Goal: Communication & Community: Answer question/provide support

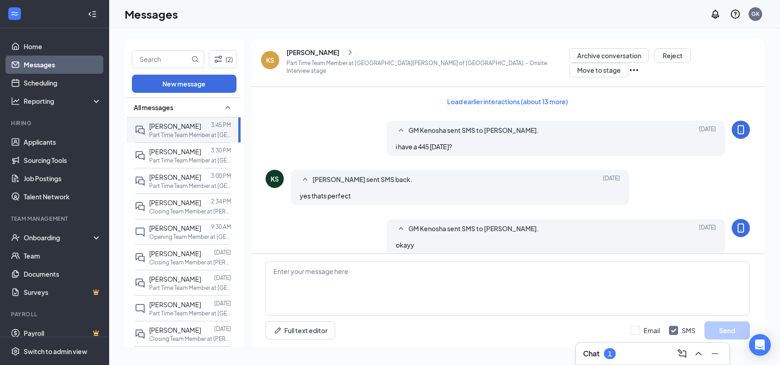
scroll to position [231, 0]
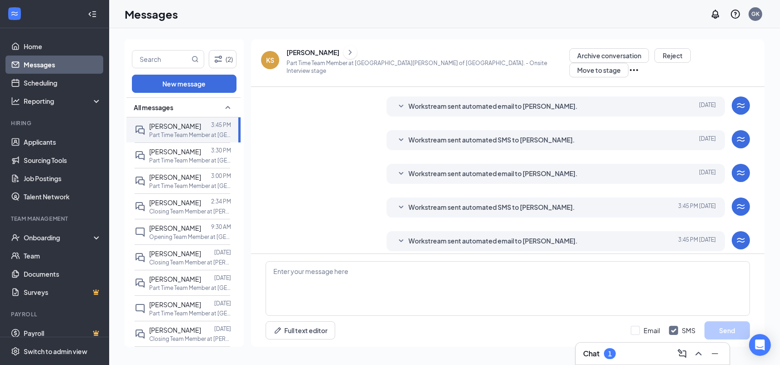
click at [623, 352] on div "Chat 1" at bounding box center [652, 353] width 139 height 15
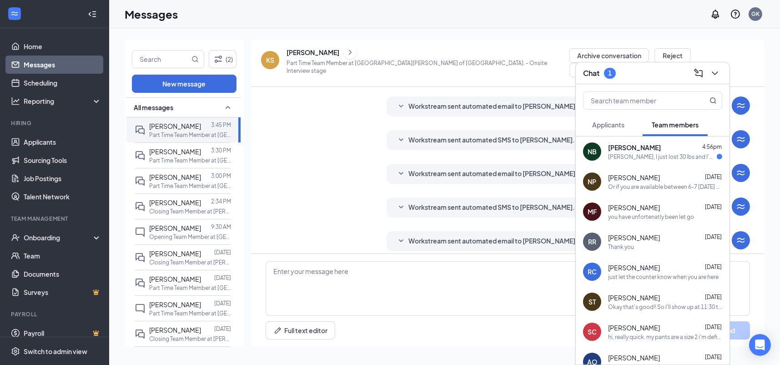
click at [648, 154] on div "[PERSON_NAME], I just lost 30 lbs and I'm not entirely sure anymore😭🤣 I WANNA s…" at bounding box center [662, 157] width 109 height 8
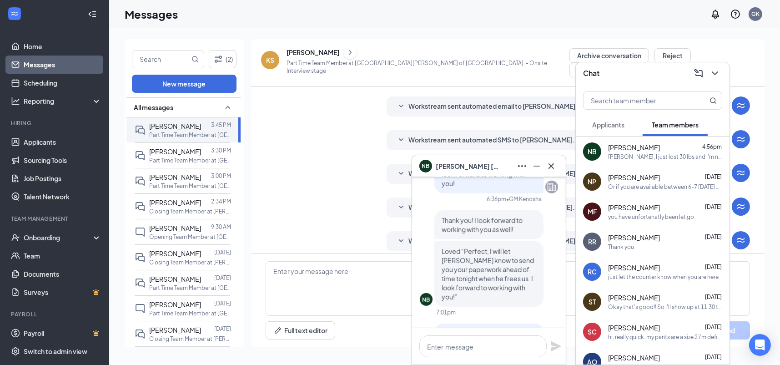
scroll to position [-273, 0]
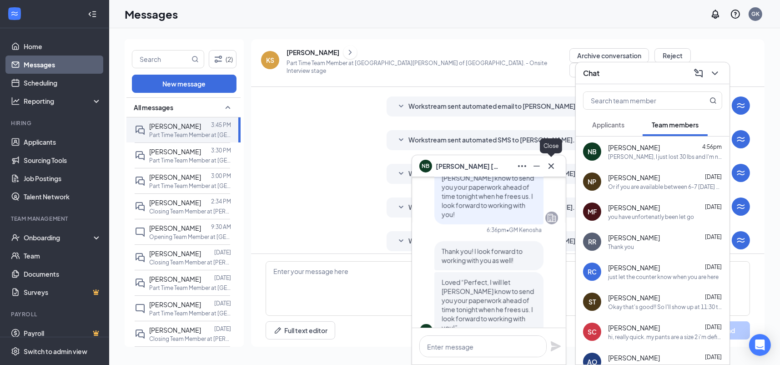
click at [549, 166] on icon "Cross" at bounding box center [550, 165] width 5 height 5
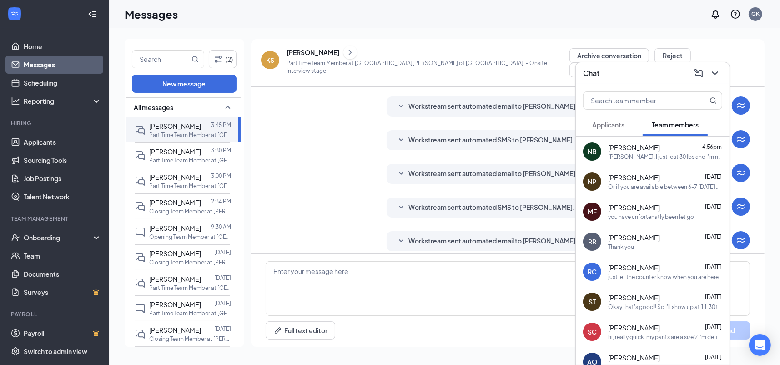
click at [657, 75] on div "Chat" at bounding box center [652, 73] width 139 height 14
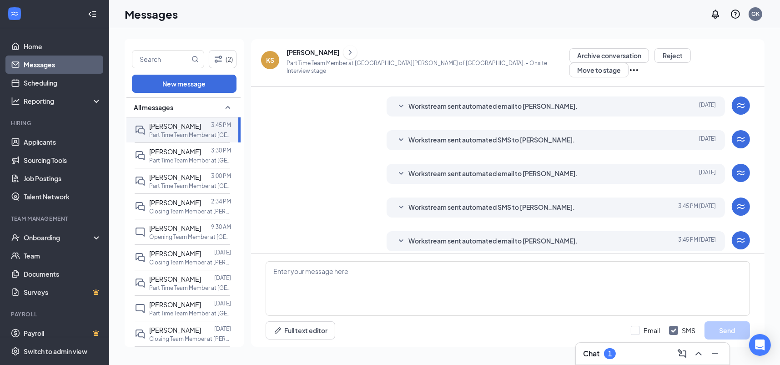
click at [637, 354] on div "Chat 1" at bounding box center [652, 353] width 139 height 15
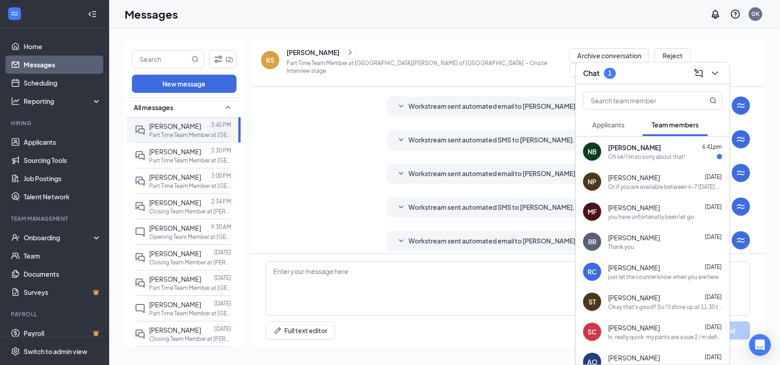
click at [634, 157] on div "Oh ok! I'm so sorry about that!" at bounding box center [646, 157] width 77 height 8
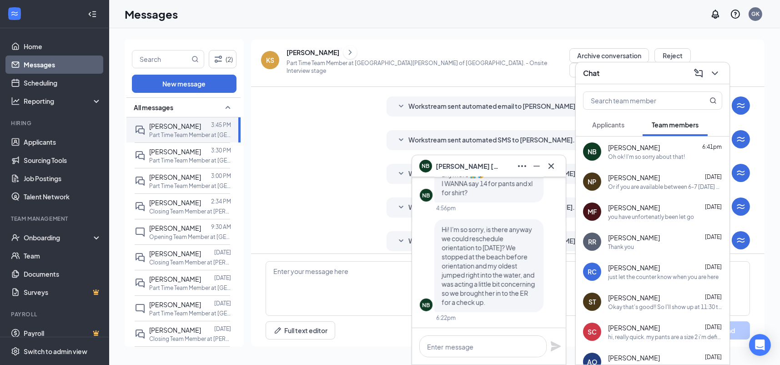
scroll to position [-182, 0]
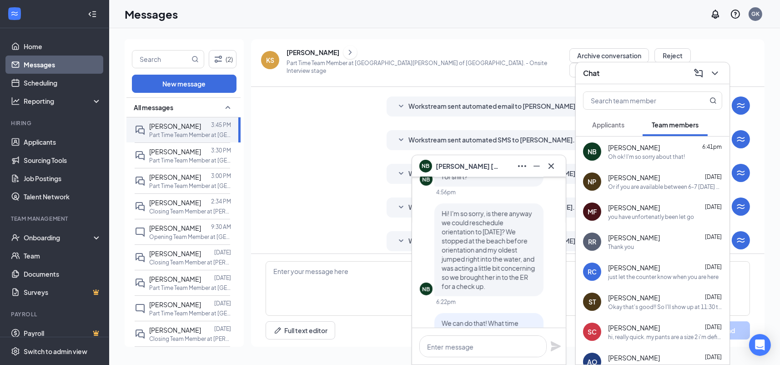
click at [645, 183] on div "Or if you are available between 6-7 [DATE] please let us know so that we can se…" at bounding box center [665, 187] width 114 height 8
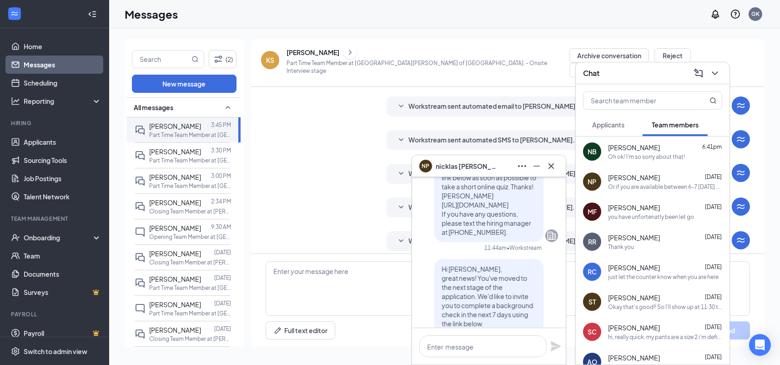
scroll to position [-545, 0]
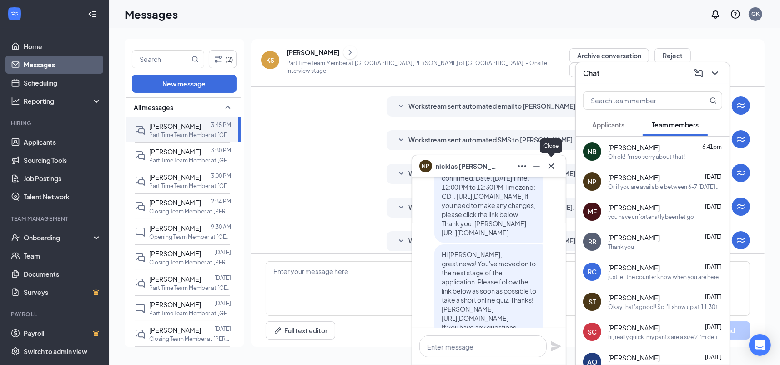
click at [553, 166] on icon "Cross" at bounding box center [551, 165] width 11 height 11
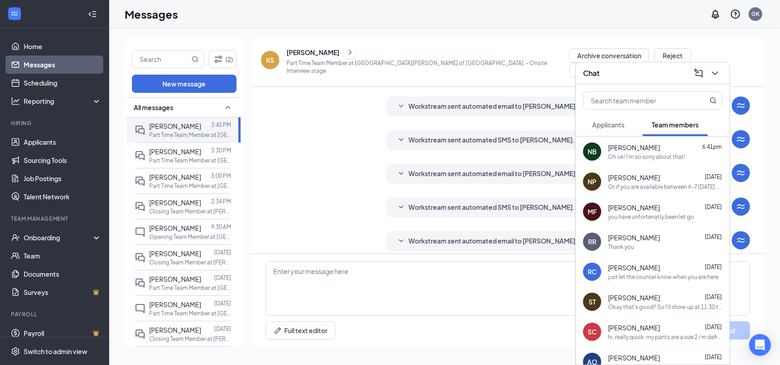
drag, startPoint x: 652, startPoint y: 189, endPoint x: 656, endPoint y: 184, distance: 5.9
click at [653, 188] on div "Or if you are available between 6-7 [DATE] please let us know so that we can se…" at bounding box center [665, 187] width 114 height 8
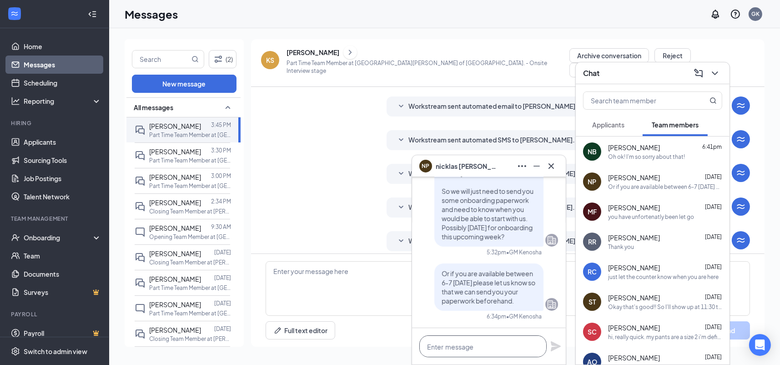
click at [507, 349] on textarea at bounding box center [482, 346] width 127 height 22
type textarea "h"
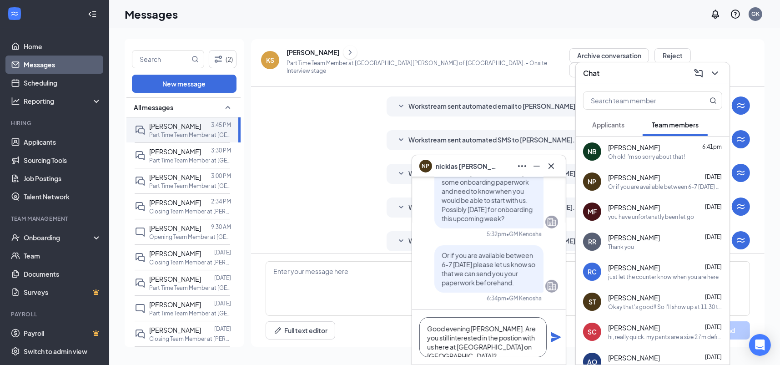
click at [486, 336] on textarea "Good evening [PERSON_NAME]. Are you still interested in the postion with us her…" at bounding box center [482, 337] width 127 height 40
type textarea "Good evening [PERSON_NAME]. Are you still interested in the position with us he…"
click at [555, 336] on icon "Plane" at bounding box center [556, 337] width 10 height 10
